Goal: Task Accomplishment & Management: Complete application form

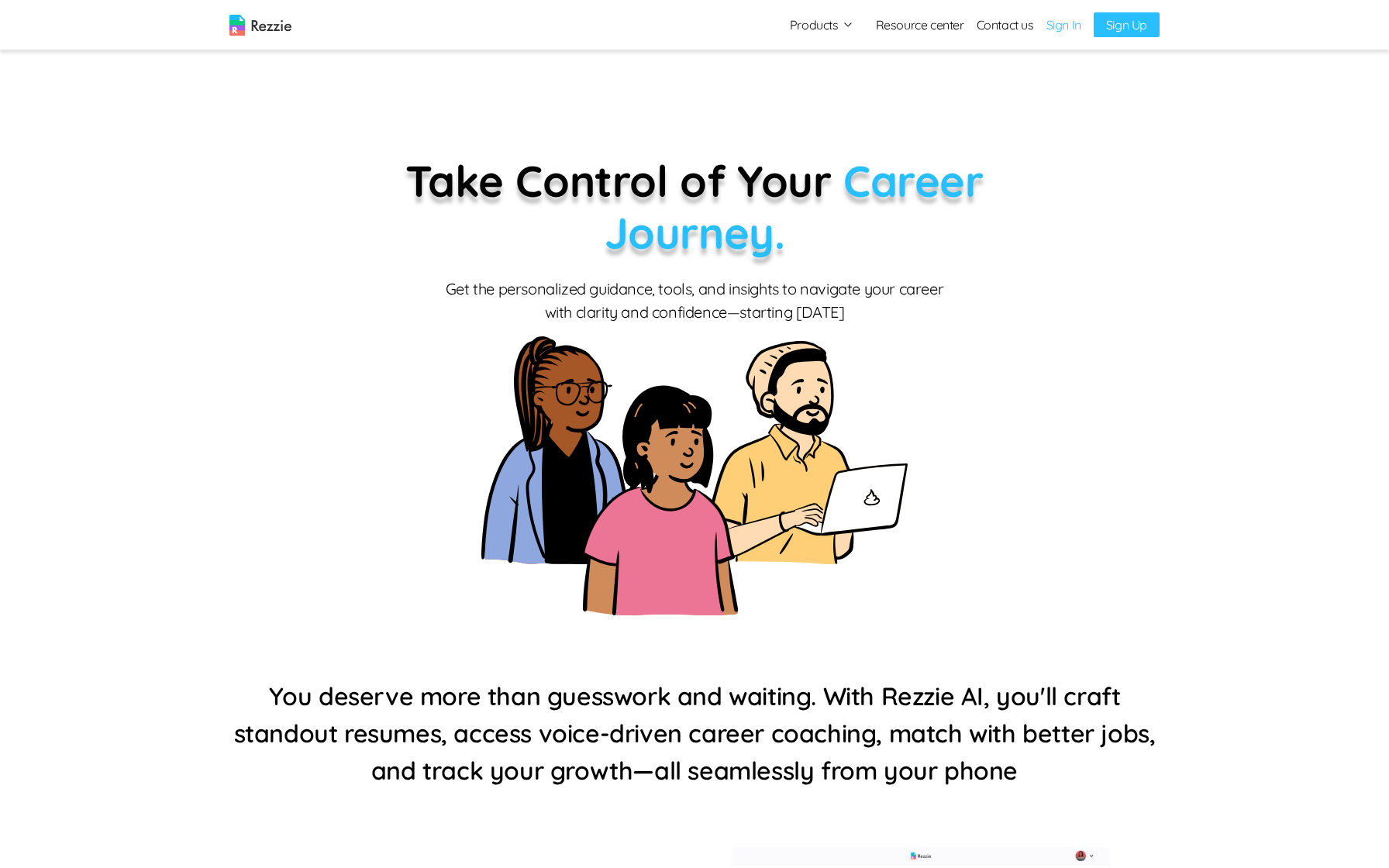
click at [1110, 22] on link "Sign Up" at bounding box center [1126, 25] width 66 height 25
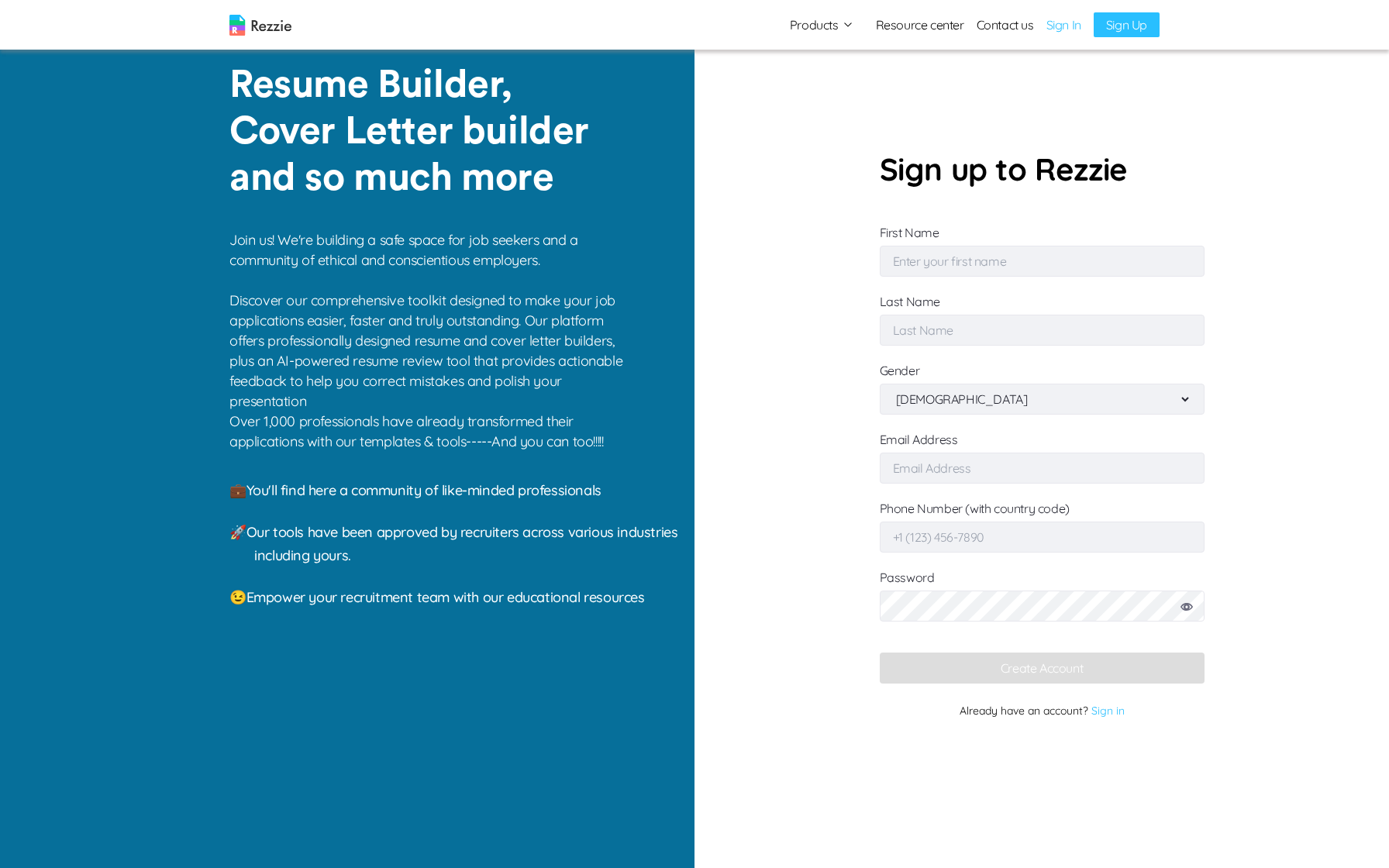
click at [1063, 263] on input "First Name" at bounding box center [1042, 260] width 325 height 31
type input "Demo"
type input "Account"
click at [985, 401] on select "[DEMOGRAPHIC_DATA] [DEMOGRAPHIC_DATA]" at bounding box center [1042, 399] width 299 height 29
select select "[DEMOGRAPHIC_DATA]"
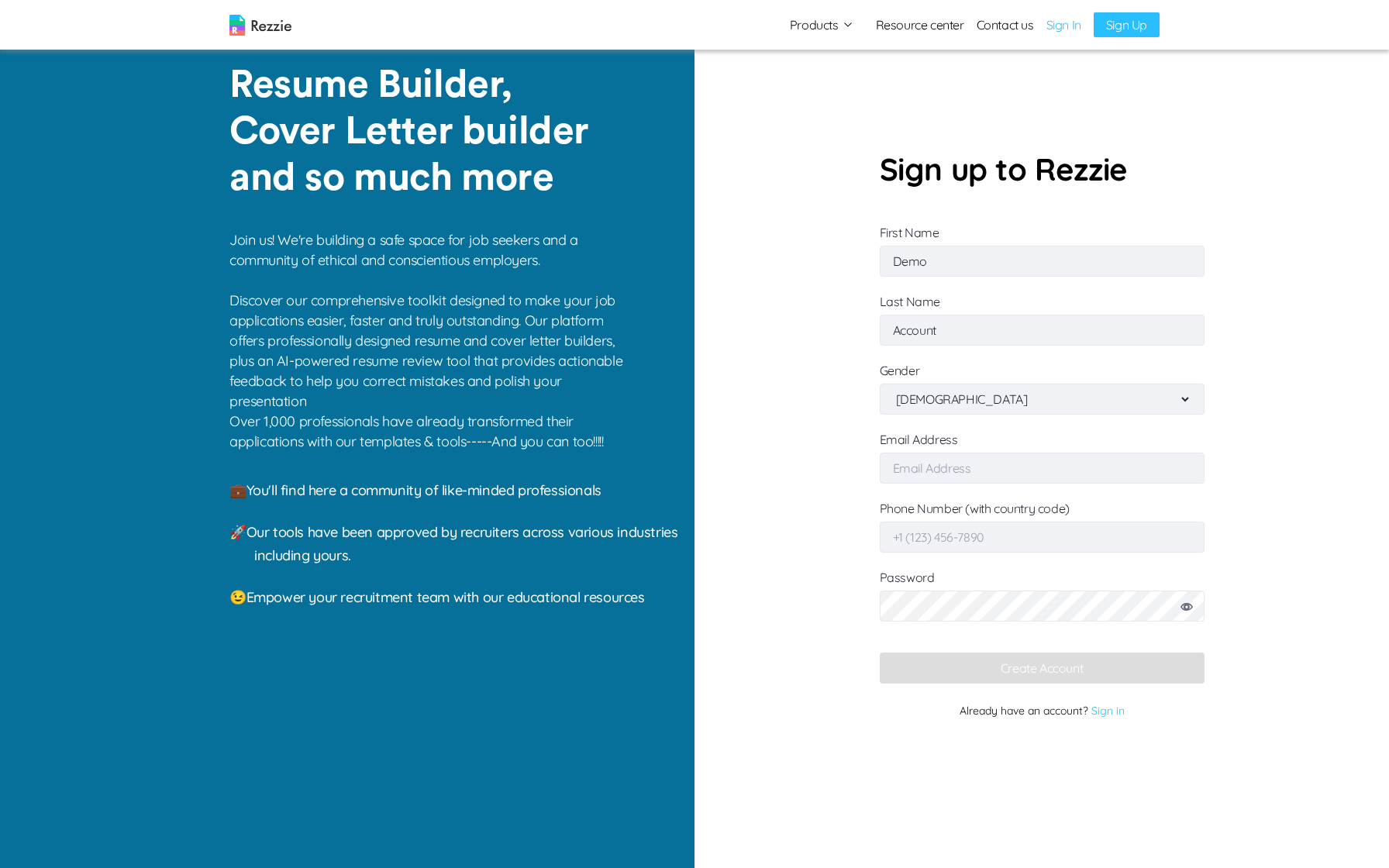
click at [893, 384] on select "[DEMOGRAPHIC_DATA] [DEMOGRAPHIC_DATA]" at bounding box center [1042, 399] width 299 height 29
click at [982, 463] on input "Email Address" at bounding box center [1042, 468] width 325 height 31
type input "[EMAIL_ADDRESS][DOMAIN_NAME]"
click at [1223, 207] on section "Sign up to Rezzie First Name Demo Last Name Account Gender [DEMOGRAPHIC_DATA] […" at bounding box center [1042, 434] width 695 height 868
